Goal: Transaction & Acquisition: Purchase product/service

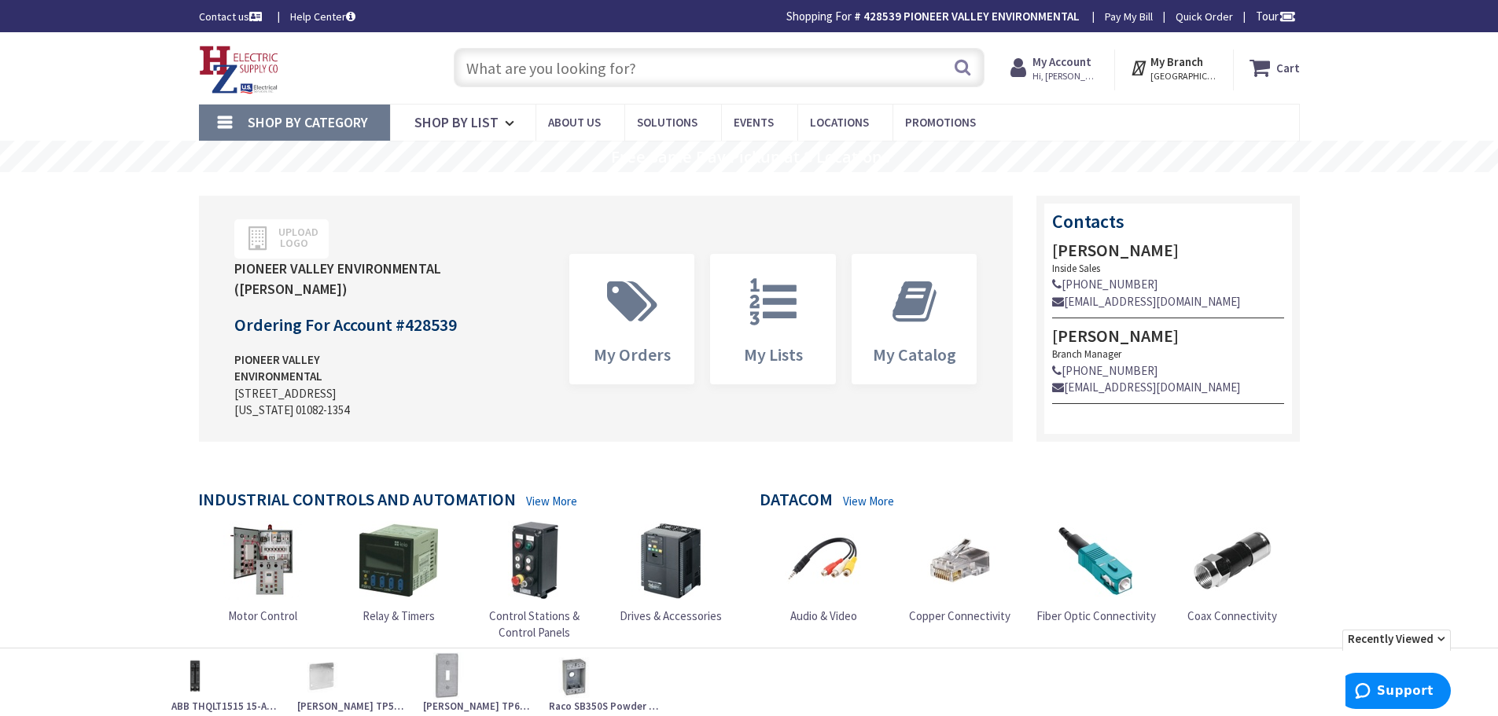
click at [786, 73] on input "text" at bounding box center [719, 67] width 531 height 39
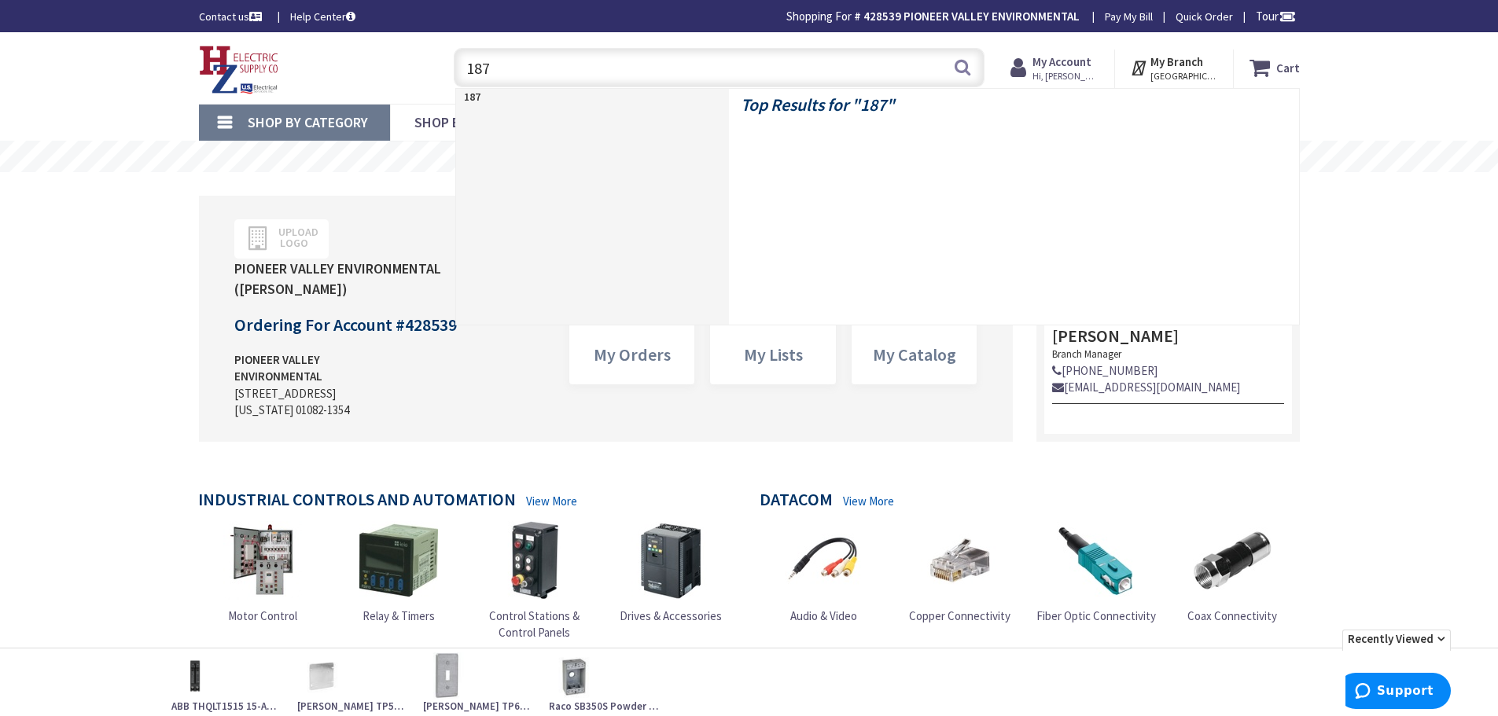
type input "1871"
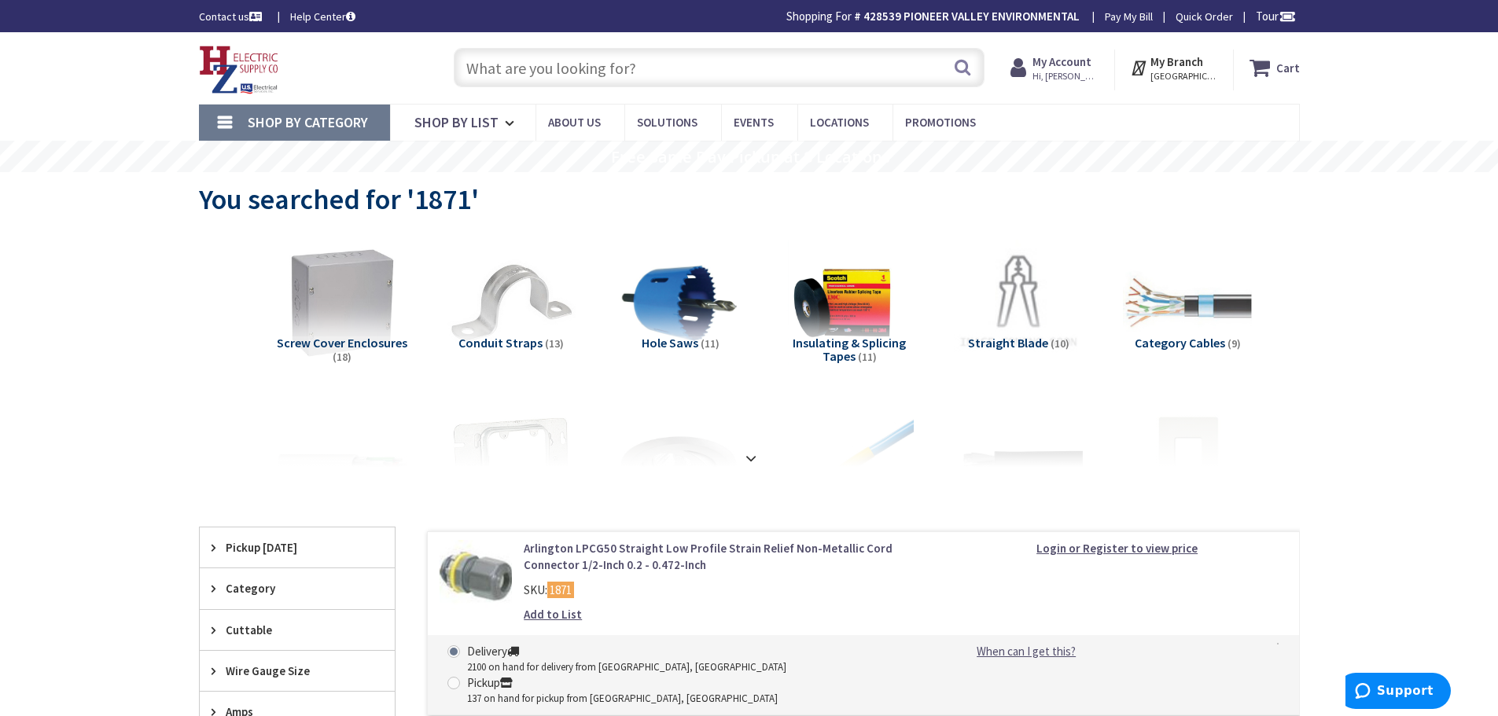
click at [767, 554] on link "Arlington LPCG50 Straight Low Profile Strain Relief Non-Metallic Cord Connector…" at bounding box center [724, 557] width 400 height 34
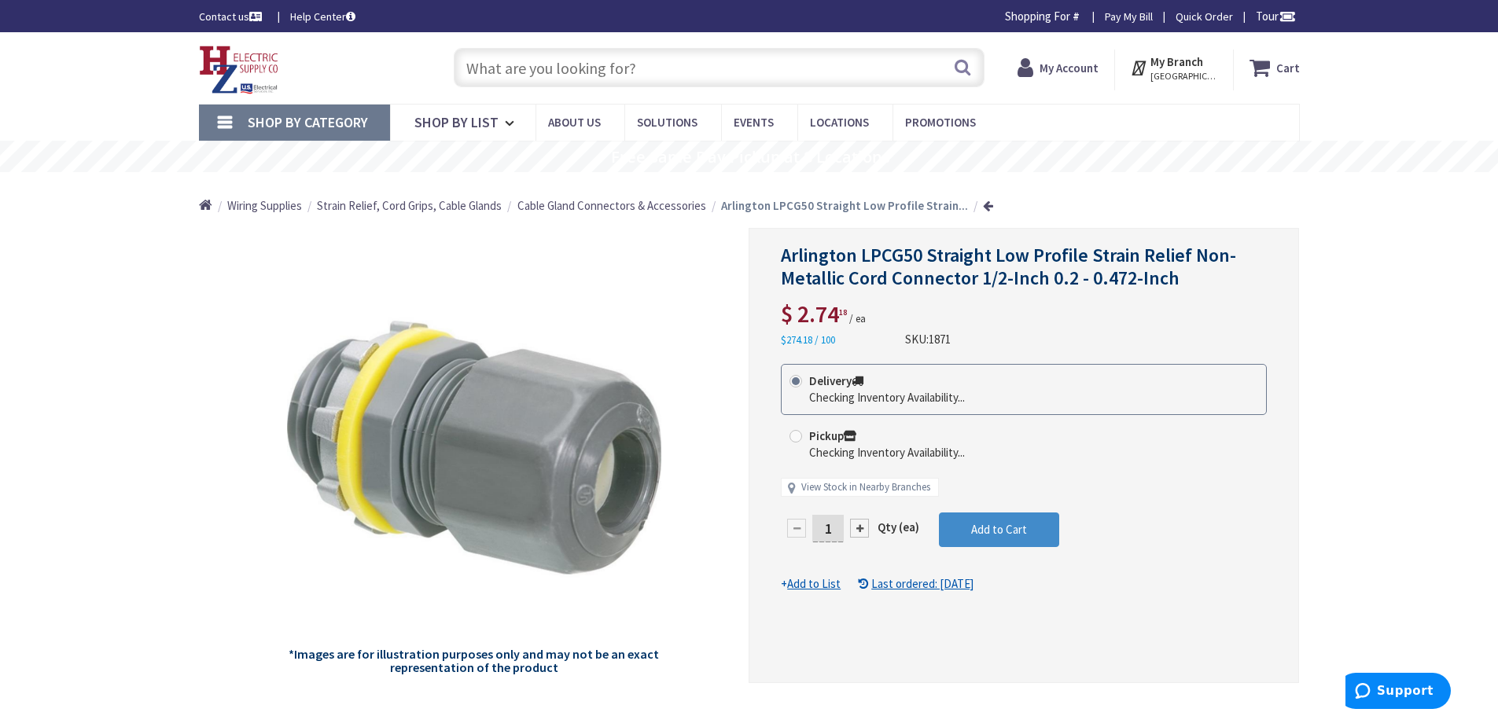
click at [861, 533] on div at bounding box center [859, 528] width 19 height 19
type input "2"
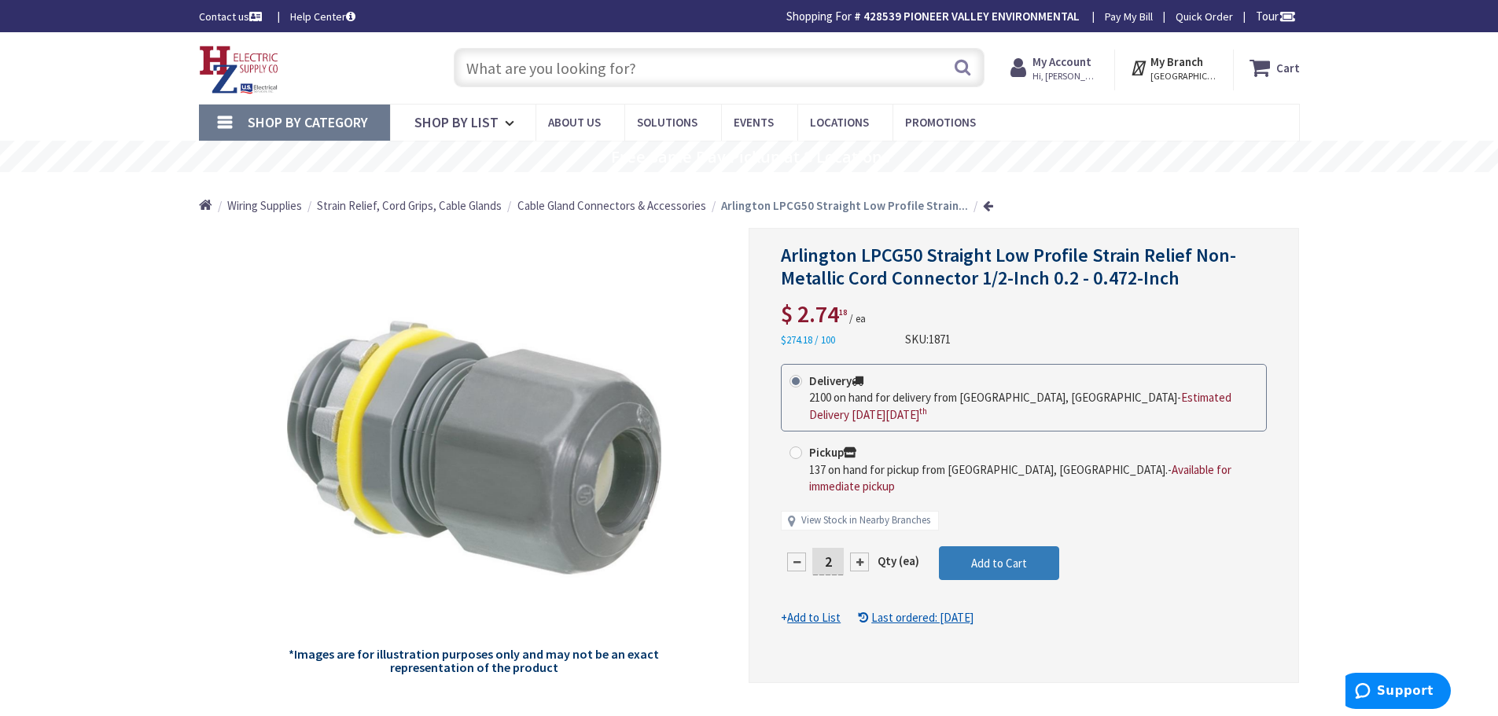
click at [986, 556] on span "Add to Cart" at bounding box center [999, 563] width 56 height 15
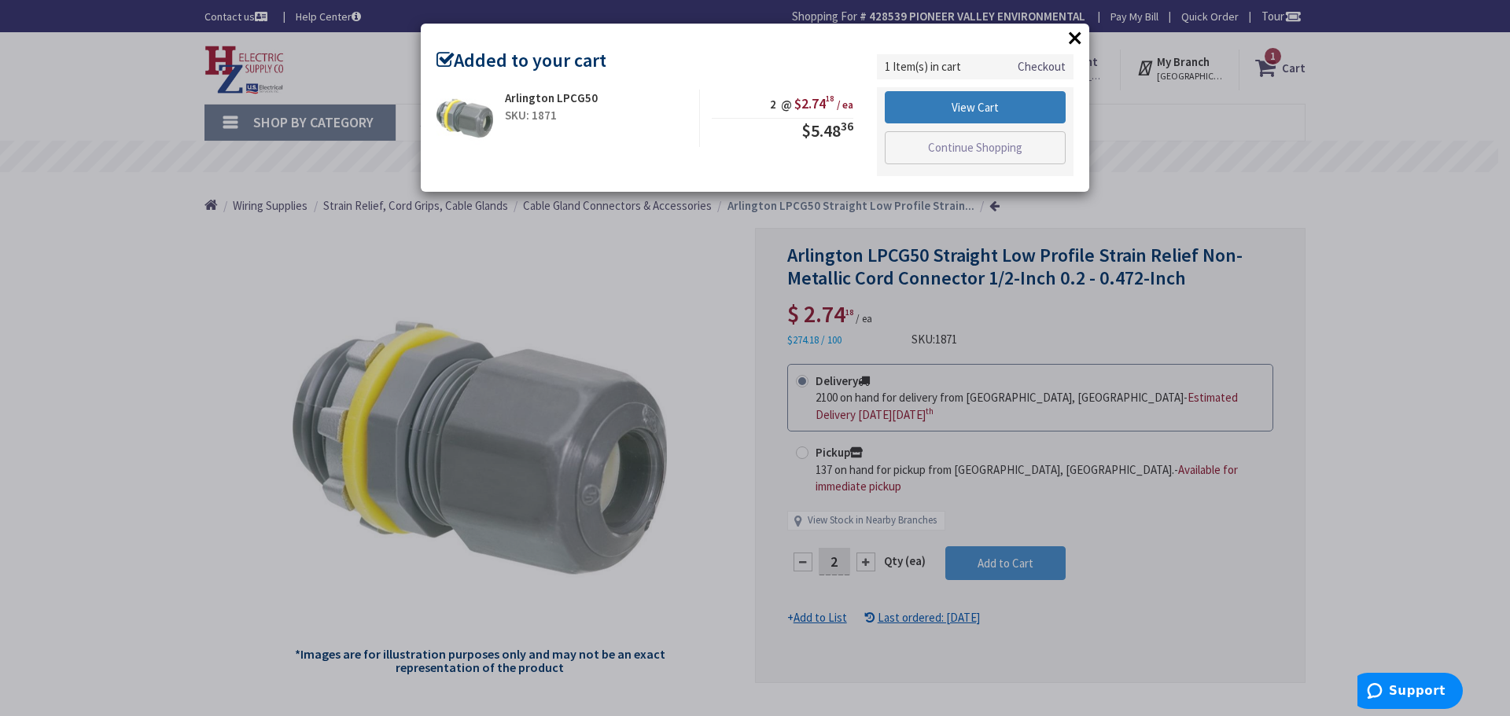
click at [957, 106] on link "View Cart" at bounding box center [974, 107] width 181 height 33
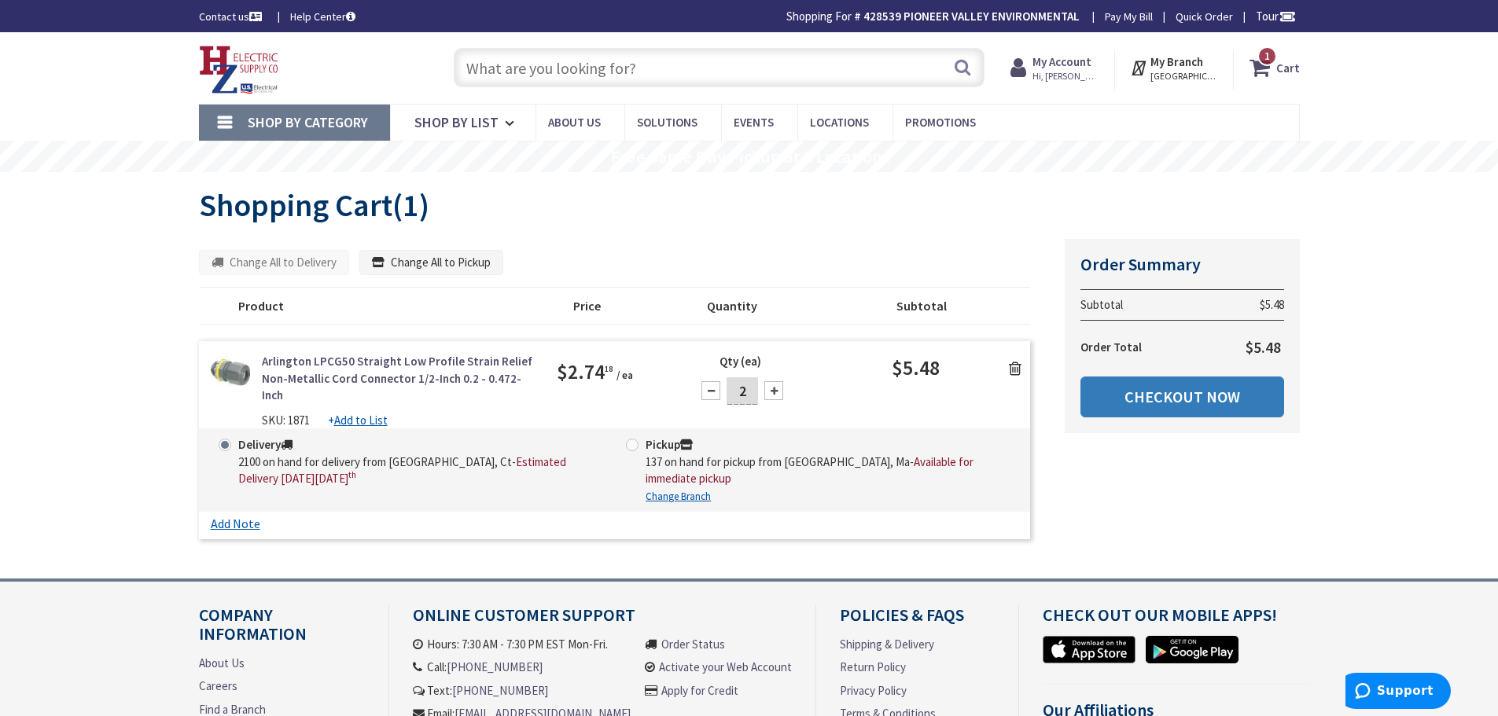
click at [1153, 399] on link "Checkout Now" at bounding box center [1182, 397] width 204 height 41
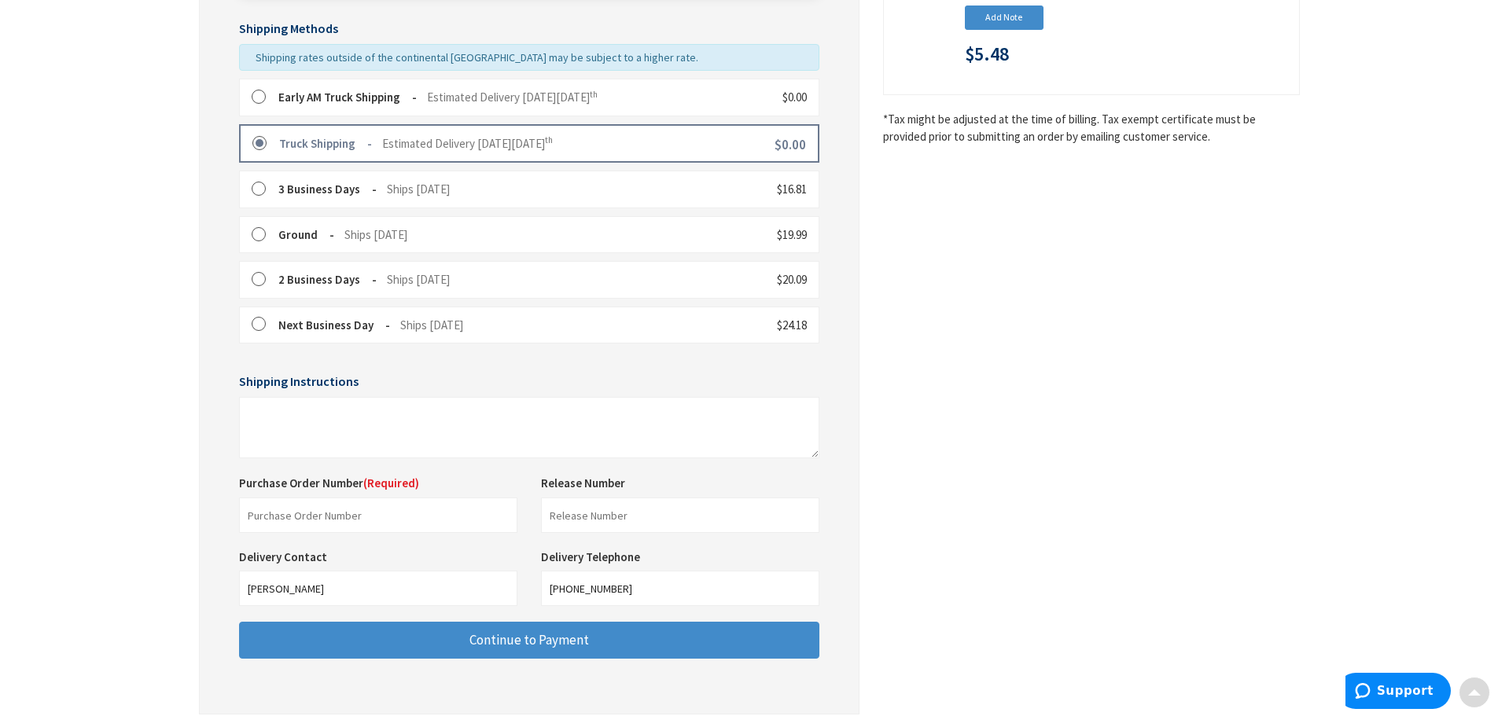
scroll to position [393, 0]
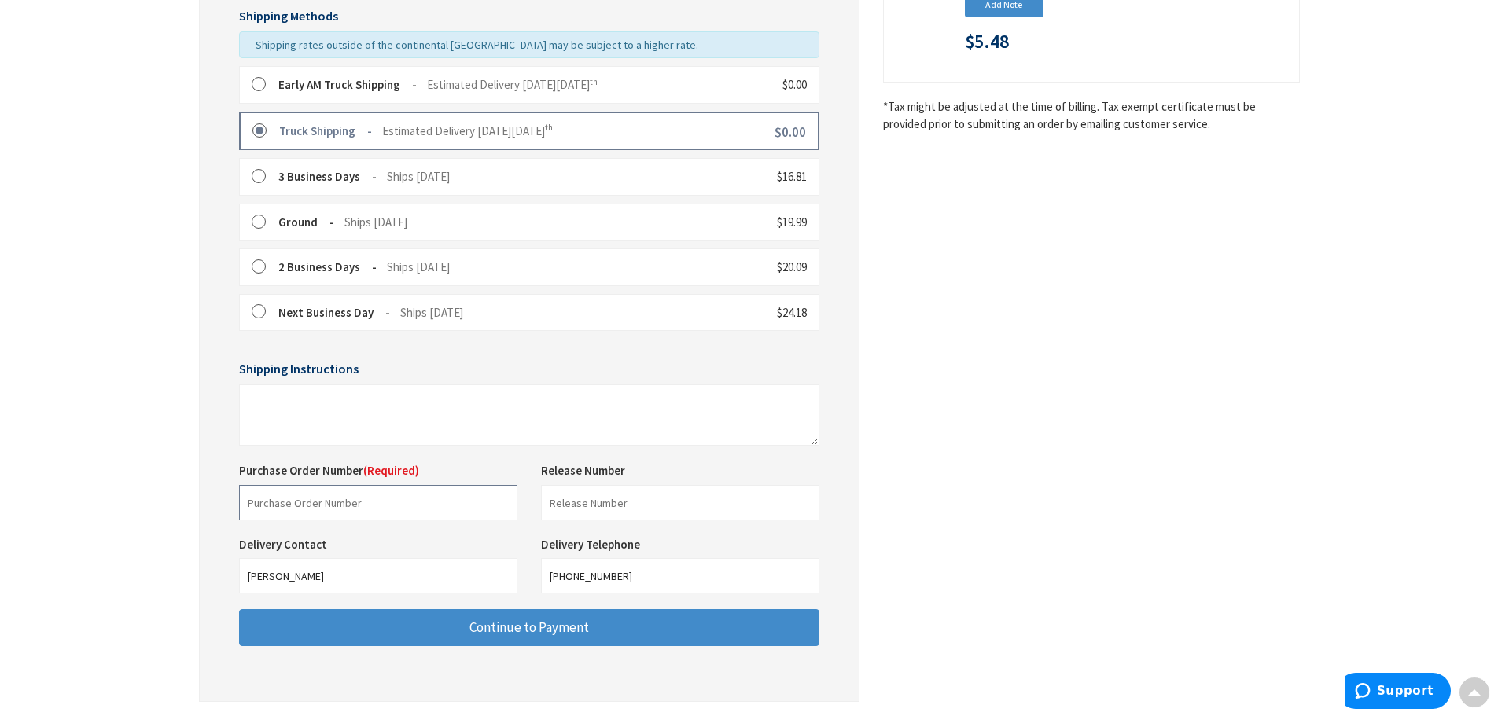
click at [330, 510] on input "text" at bounding box center [378, 502] width 278 height 35
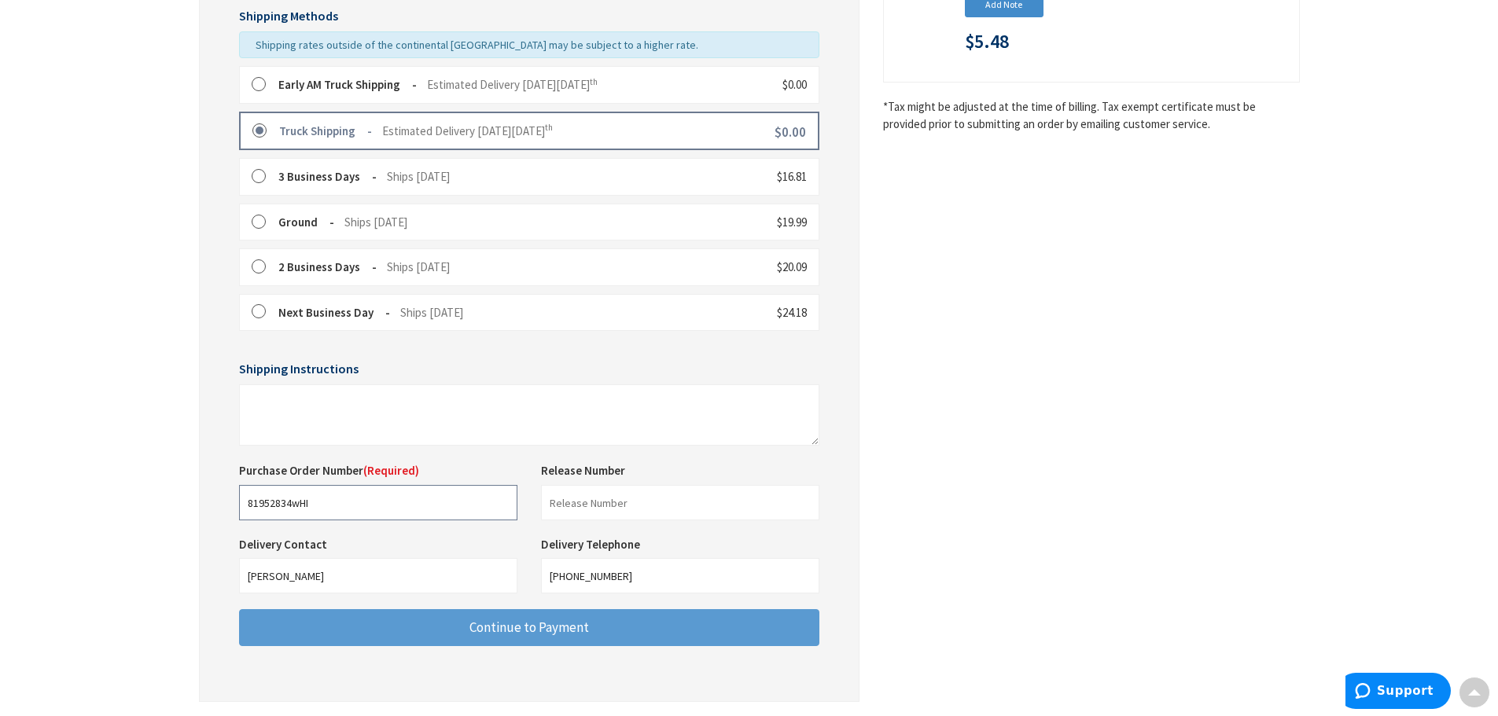
type input "81952834wHI"
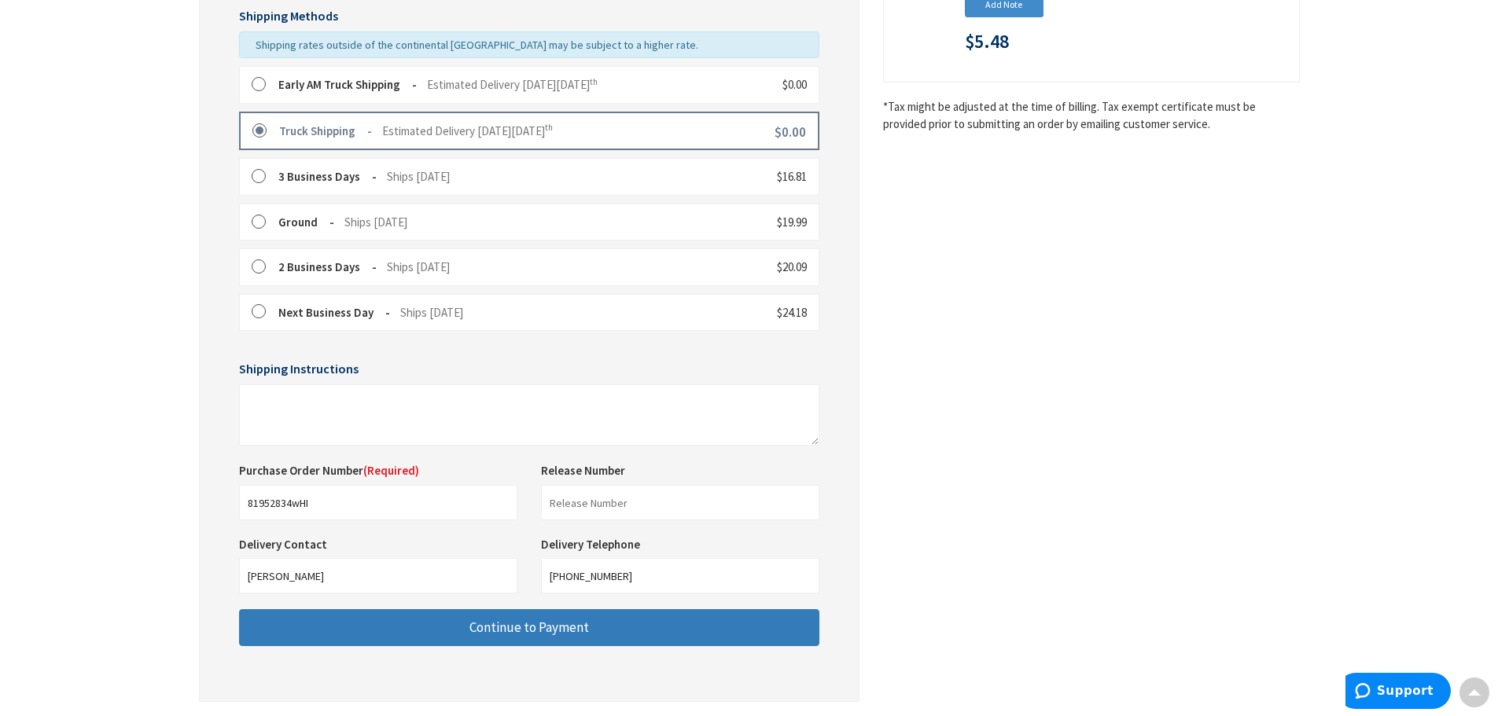
click at [530, 621] on span "Continue to Payment" at bounding box center [529, 627] width 120 height 17
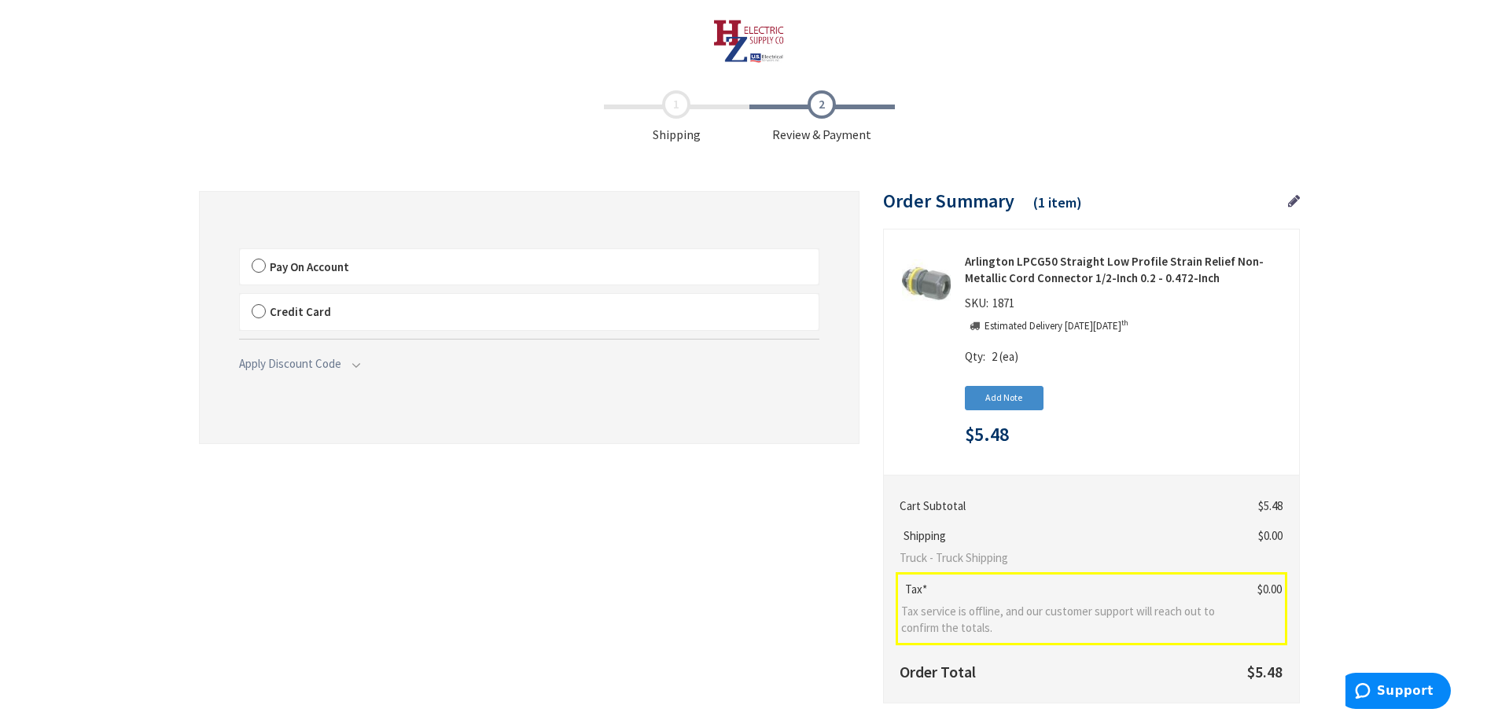
click at [259, 261] on label "Pay On Account" at bounding box center [529, 267] width 579 height 36
click at [240, 252] on input "Pay On Account" at bounding box center [240, 252] width 0 height 0
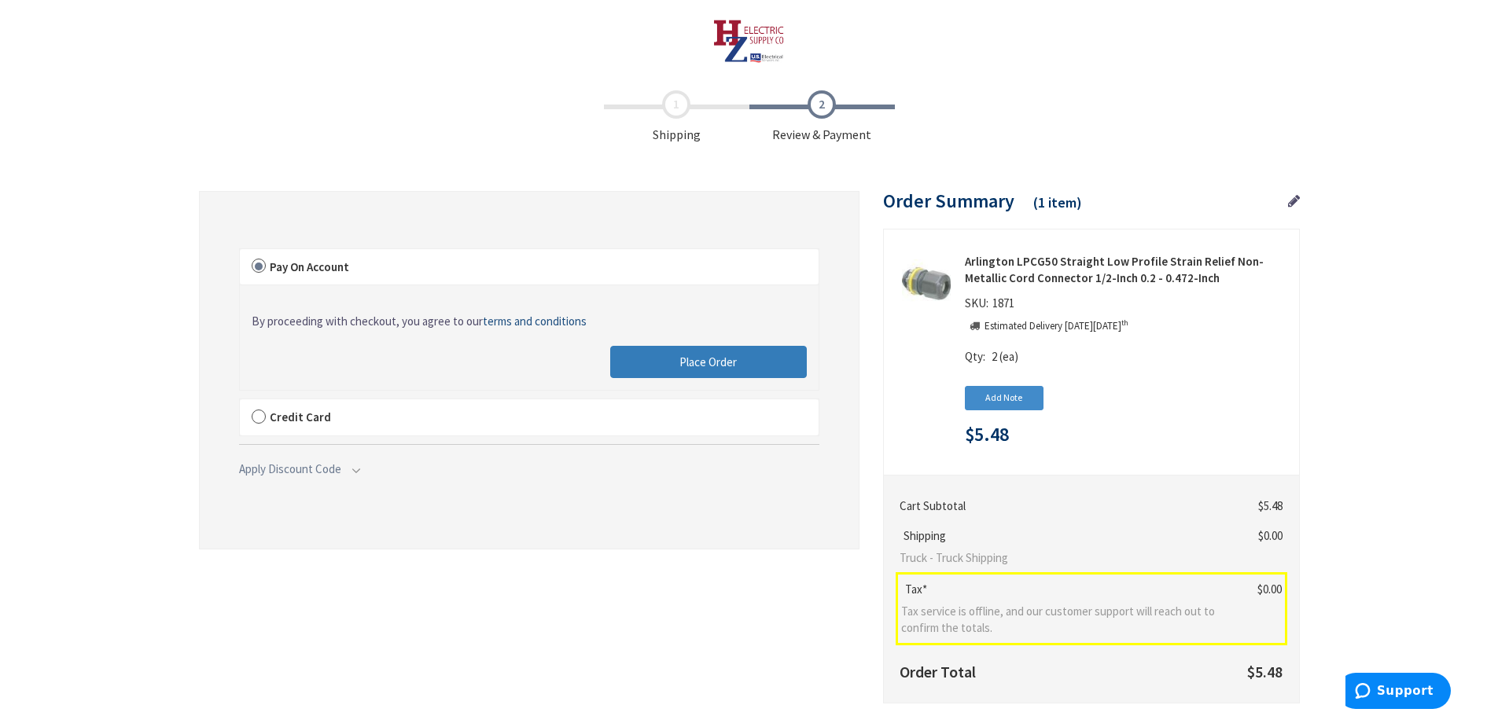
click at [693, 363] on span "Place Order" at bounding box center [707, 362] width 57 height 15
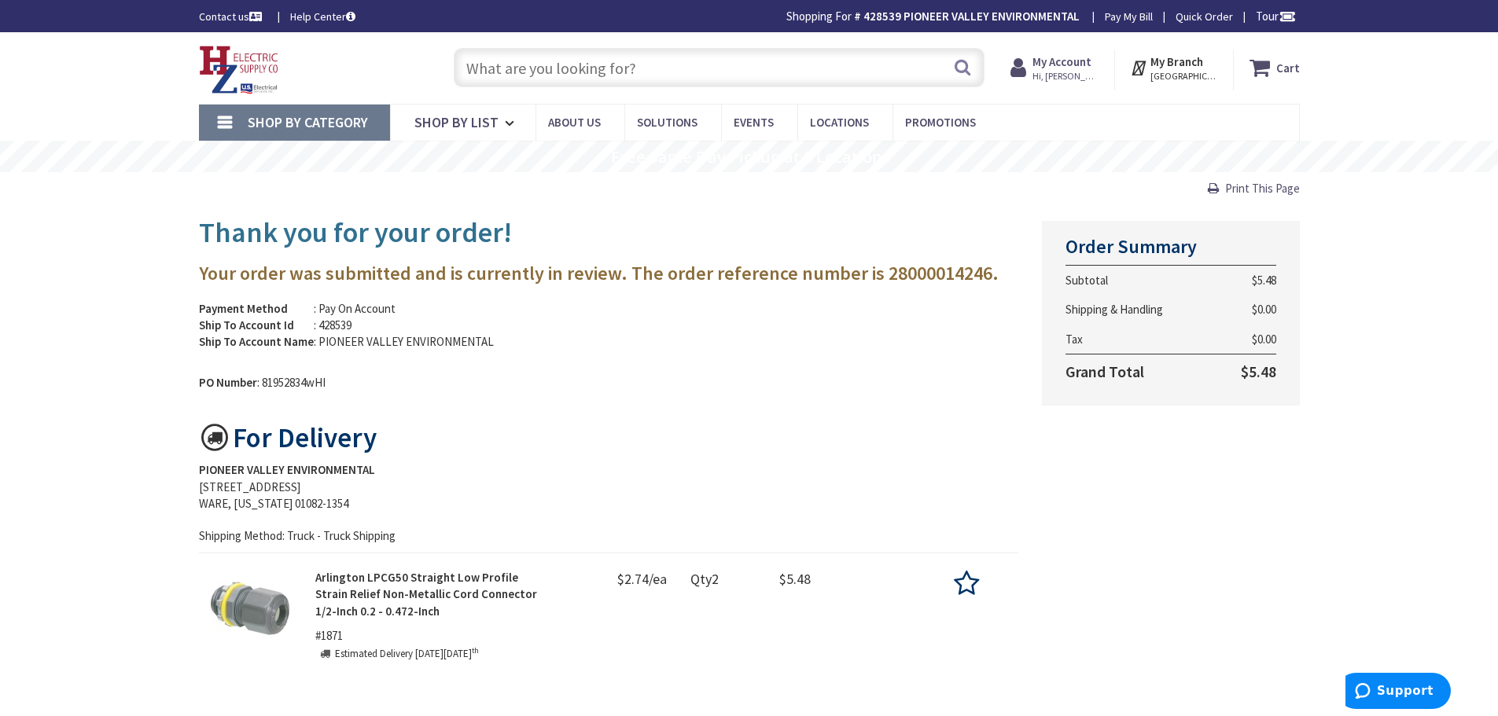
click at [227, 62] on img at bounding box center [239, 70] width 80 height 49
